Goal: Navigation & Orientation: Find specific page/section

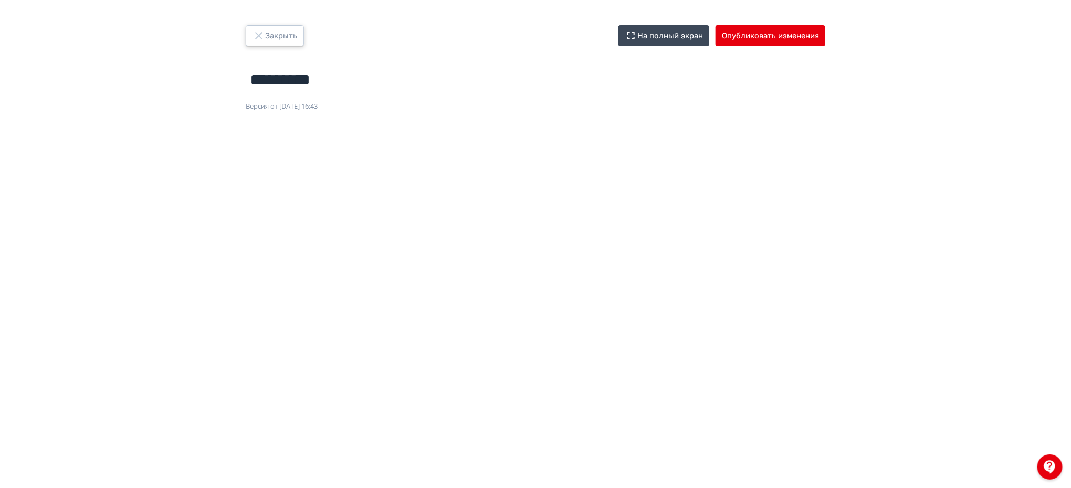
click at [293, 34] on button "Закрыть" at bounding box center [275, 35] width 58 height 21
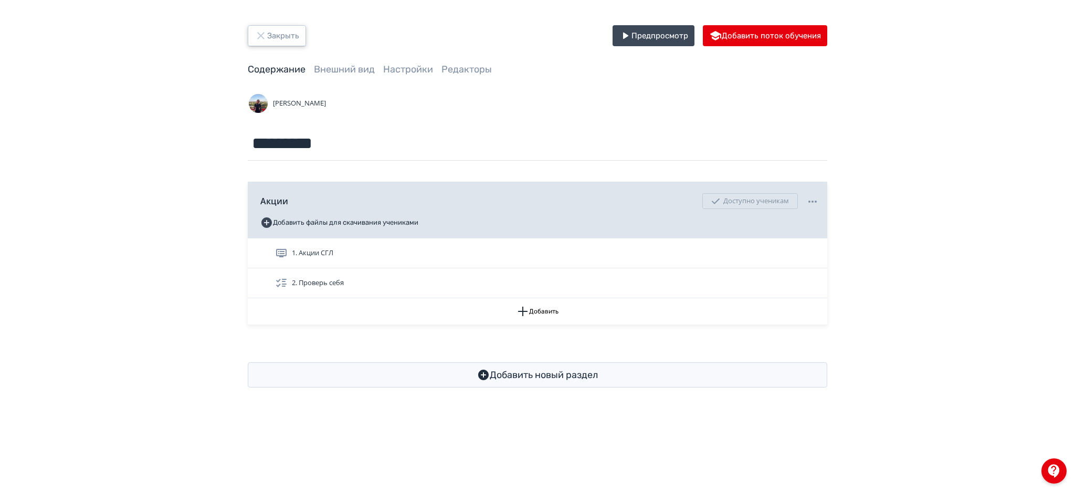
click at [293, 34] on button "Закрыть" at bounding box center [277, 35] width 58 height 21
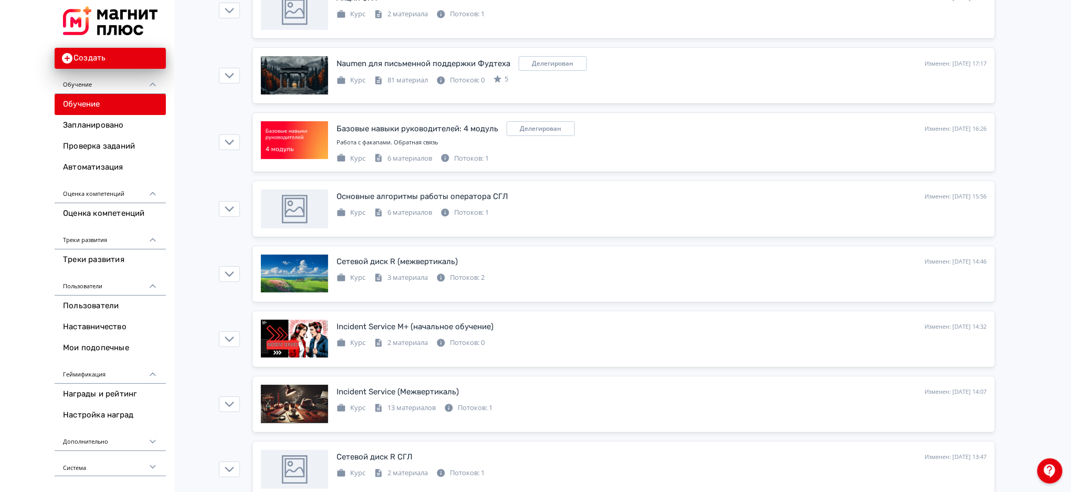
scroll to position [2115, 0]
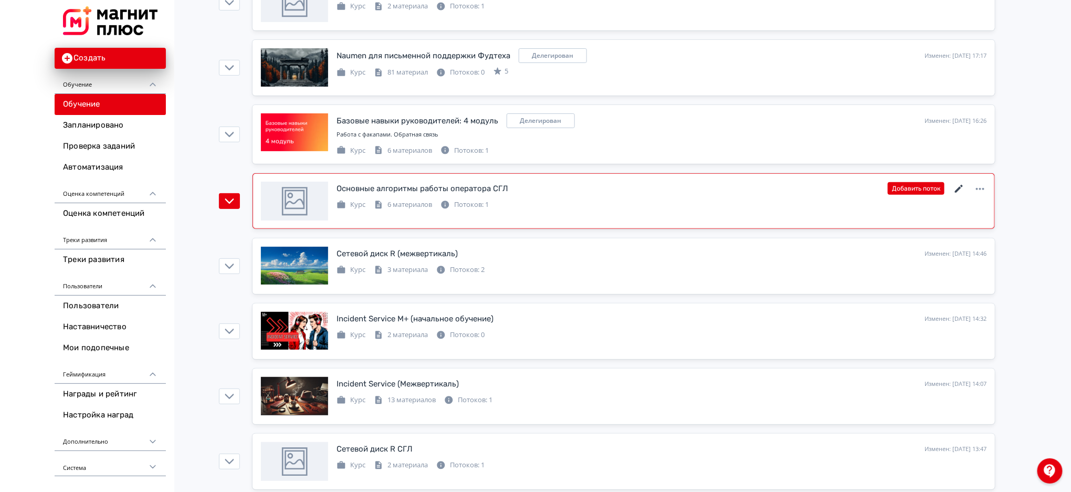
click at [957, 195] on icon at bounding box center [959, 189] width 13 height 13
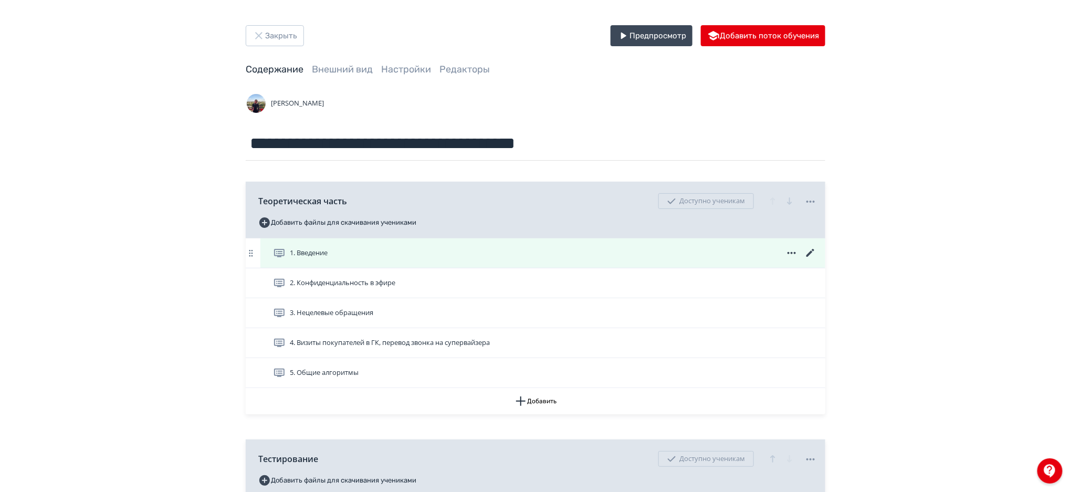
click at [807, 250] on icon at bounding box center [810, 253] width 13 height 13
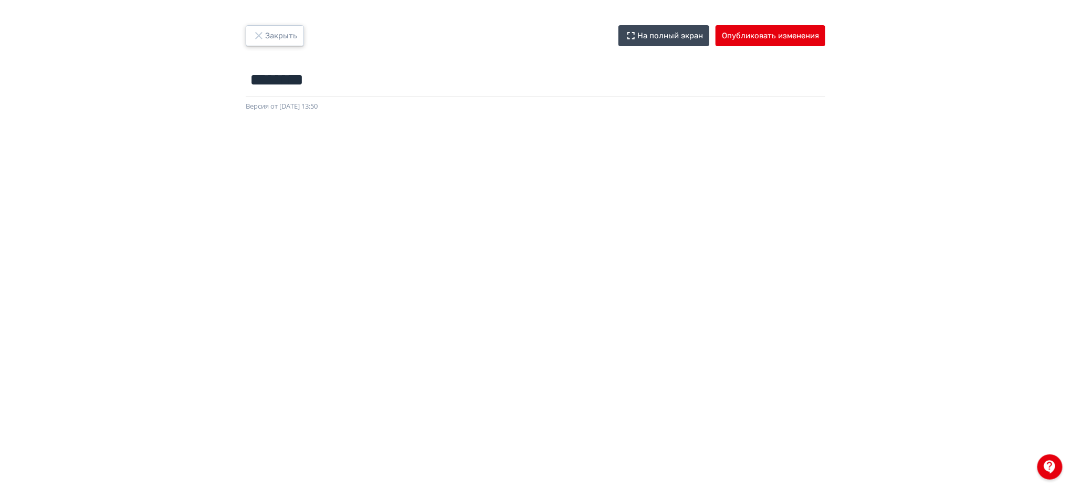
click at [290, 38] on button "Закрыть" at bounding box center [275, 35] width 58 height 21
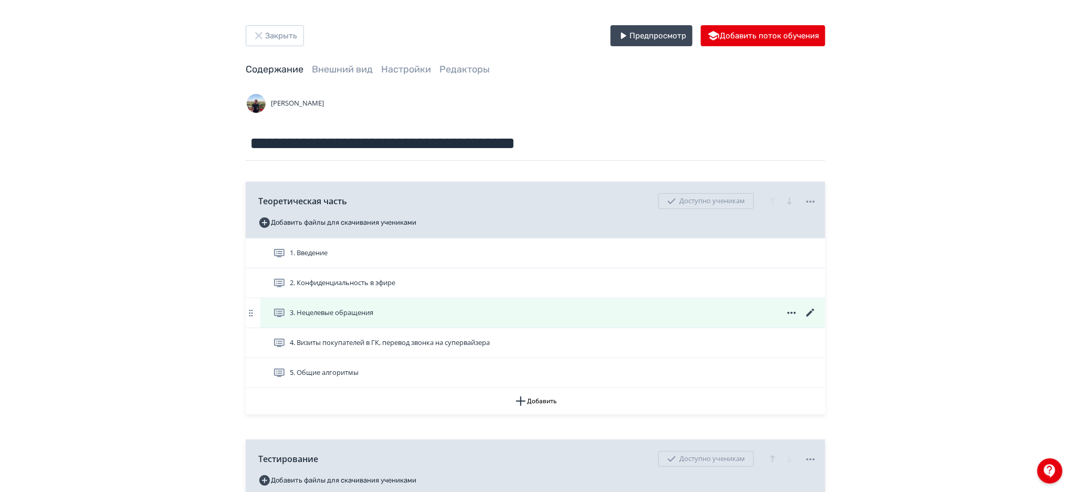
click at [805, 311] on icon at bounding box center [810, 313] width 13 height 13
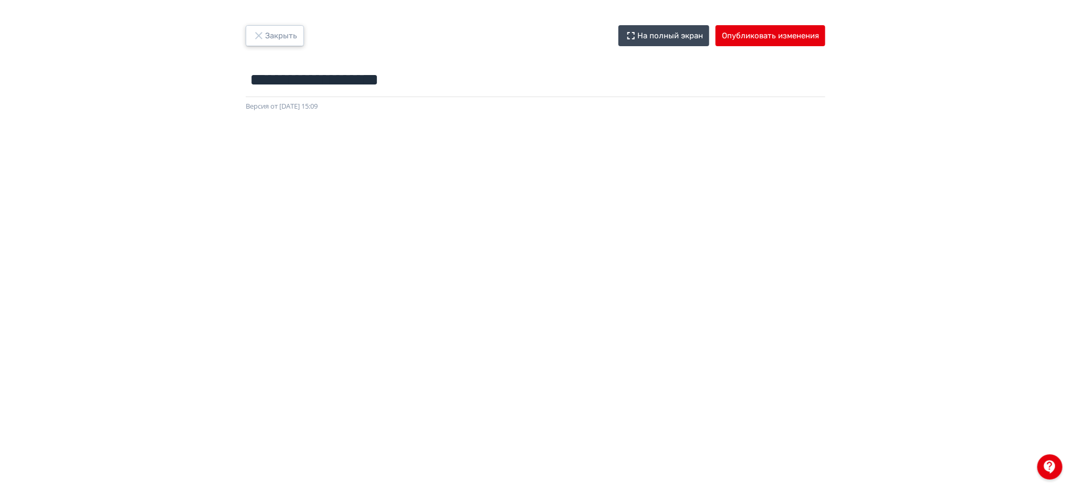
click at [283, 36] on button "Закрыть" at bounding box center [275, 35] width 58 height 21
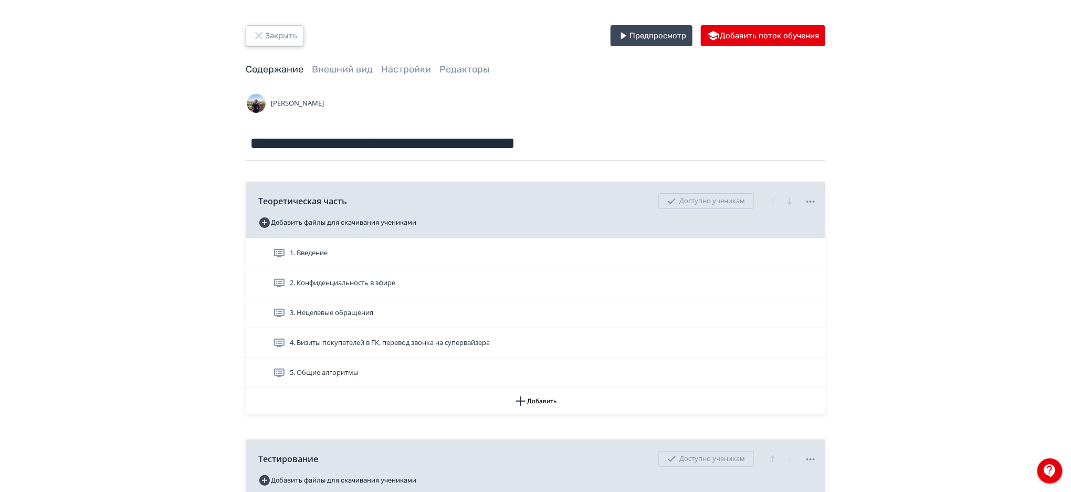
click at [283, 36] on button "Закрыть" at bounding box center [275, 35] width 58 height 21
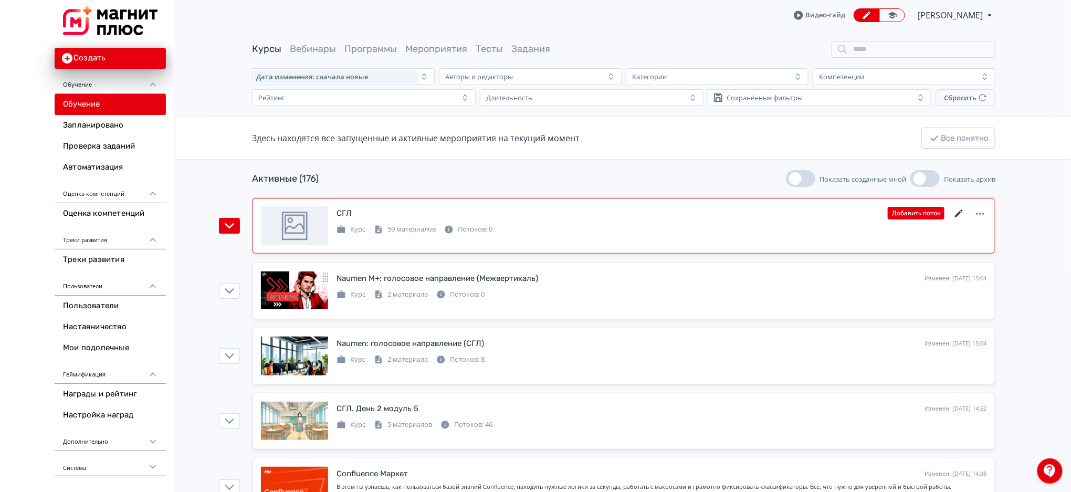
click at [958, 210] on icon at bounding box center [959, 213] width 13 height 13
